Goal: Information Seeking & Learning: Check status

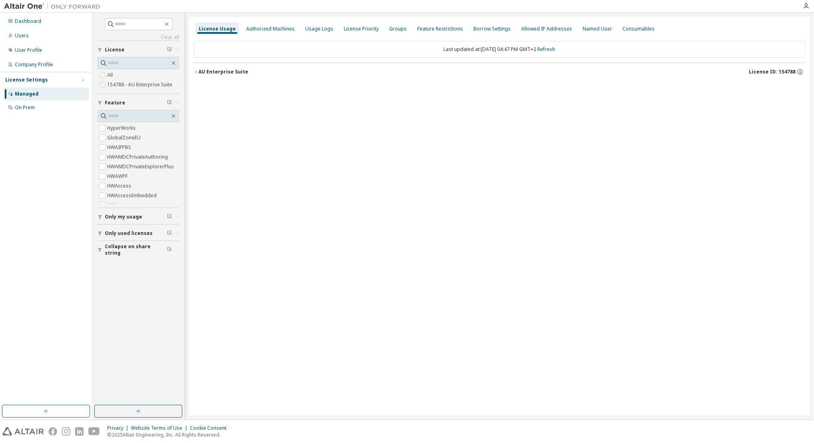
click at [220, 74] on div "AU Enterprise Suite" at bounding box center [223, 72] width 50 height 6
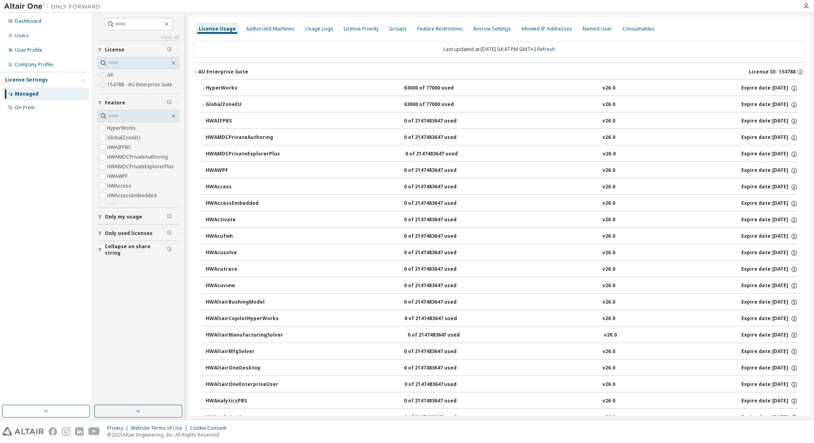
click at [226, 87] on div "HyperWorks" at bounding box center [242, 88] width 72 height 7
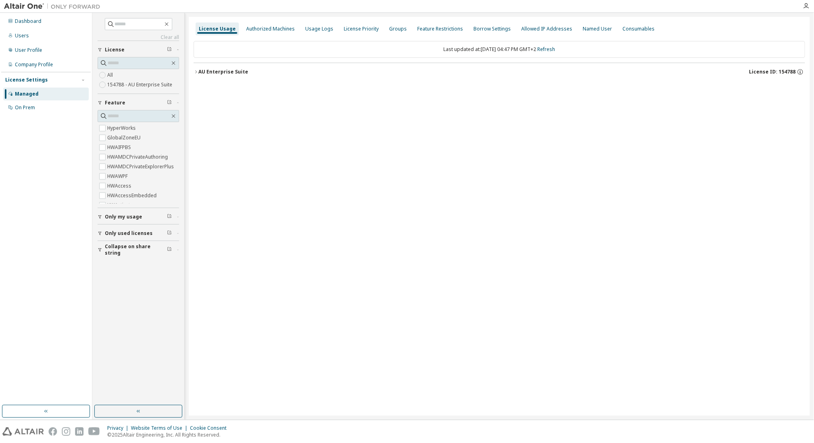
click at [216, 70] on div "AU Enterprise Suite" at bounding box center [223, 72] width 50 height 6
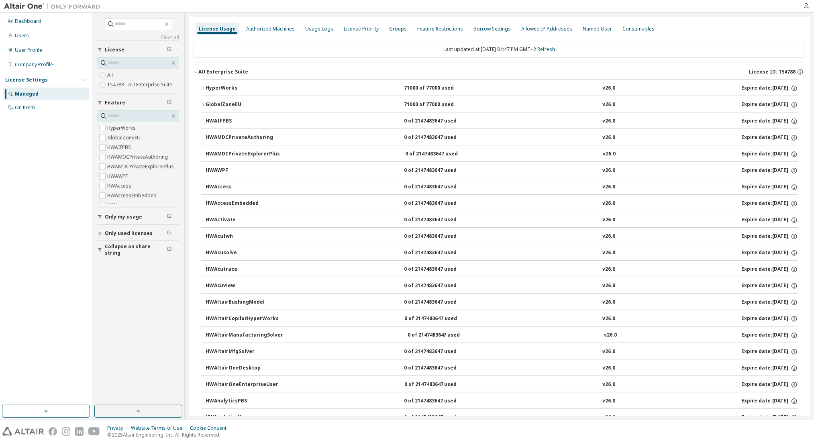
click at [220, 87] on div "HyperWorks" at bounding box center [242, 88] width 72 height 7
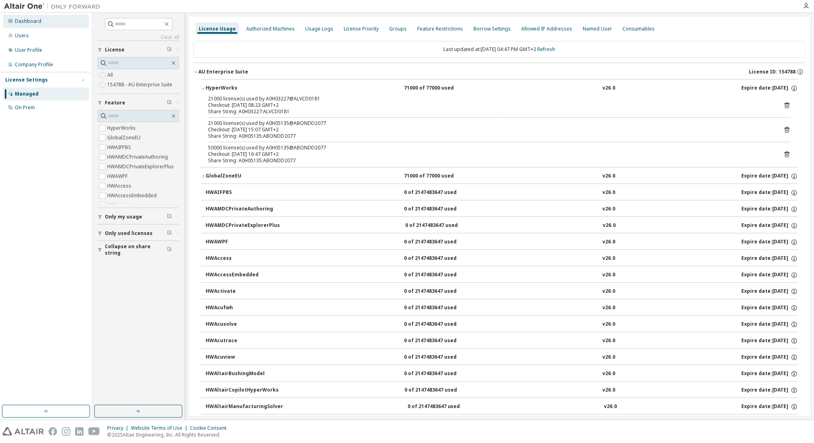
click at [38, 21] on div "Dashboard" at bounding box center [28, 21] width 27 height 6
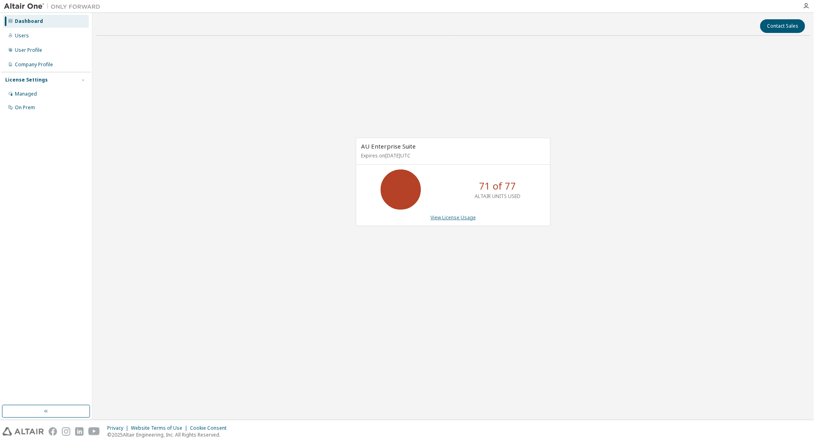
click at [442, 219] on link "View License Usage" at bounding box center [453, 217] width 45 height 7
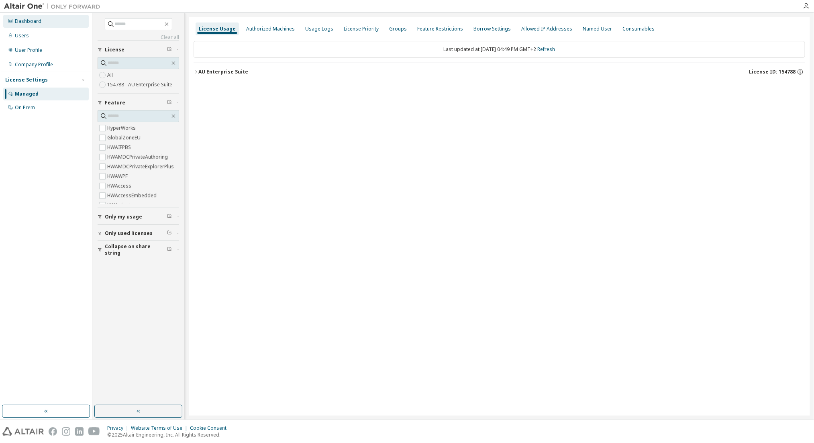
click at [41, 24] on div "Dashboard" at bounding box center [46, 21] width 86 height 13
